Goal: Obtain resource: Download file/media

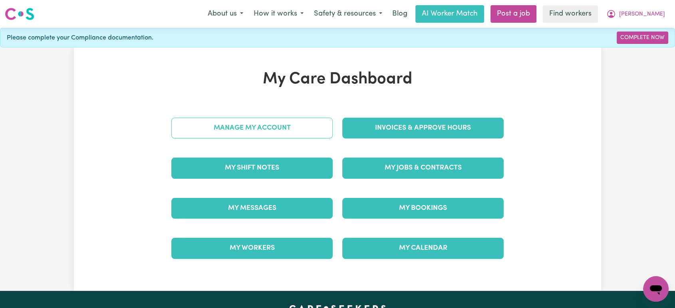
click at [289, 129] on link "Manage My Account" at bounding box center [251, 128] width 161 height 21
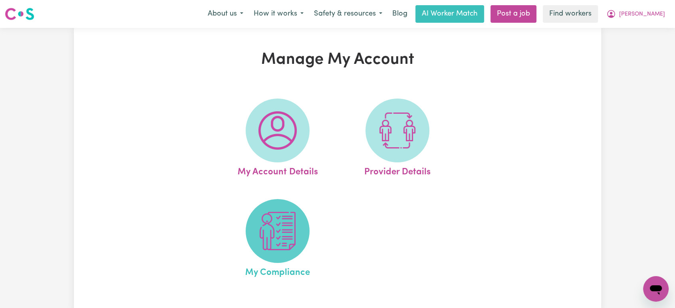
click at [279, 228] on img at bounding box center [277, 231] width 38 height 38
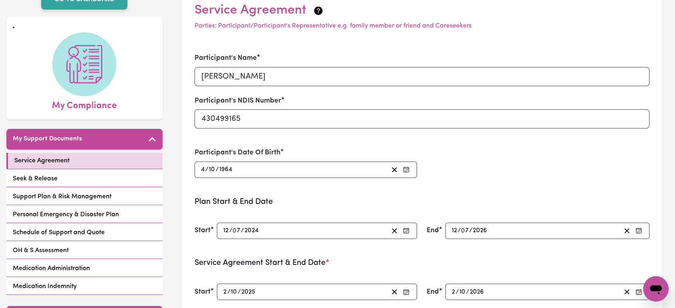
scroll to position [177, 0]
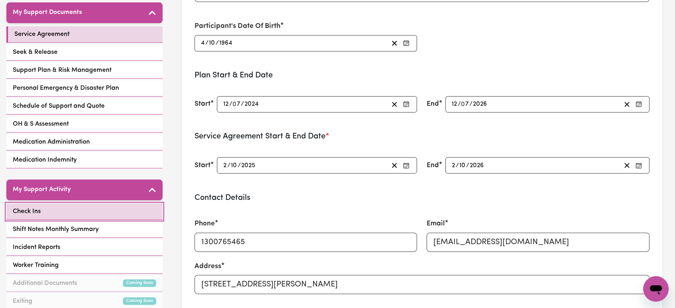
drag, startPoint x: 31, startPoint y: 203, endPoint x: 35, endPoint y: 203, distance: 4.0
click at [31, 207] on span "Check Ins" at bounding box center [27, 212] width 28 height 10
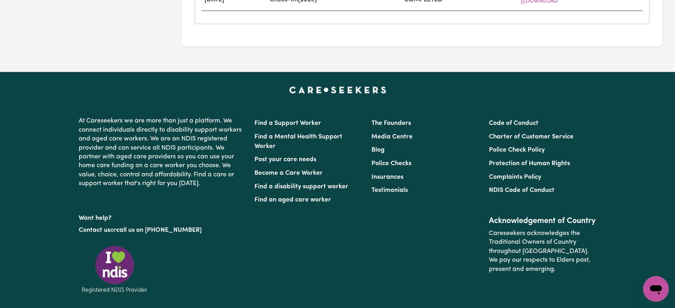
scroll to position [940, 0]
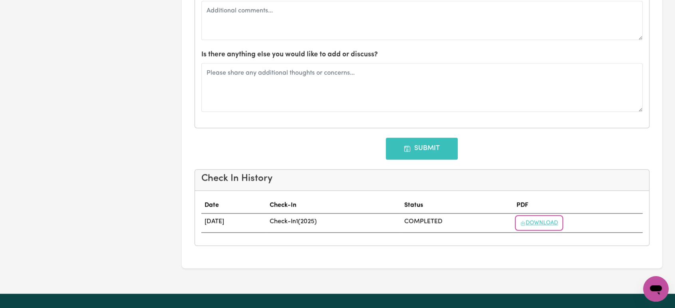
click at [559, 224] on button "Download" at bounding box center [538, 223] width 45 height 12
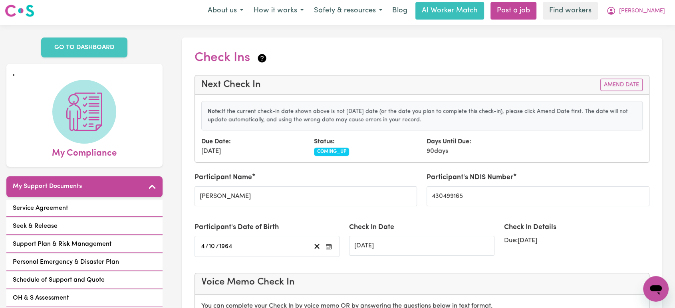
scroll to position [0, 0]
